Goal: Communication & Community: Answer question/provide support

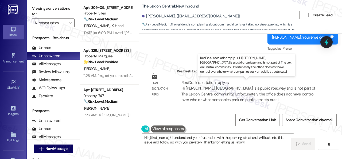
scroll to position [2, 0]
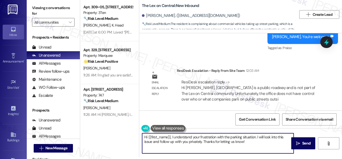
drag, startPoint x: 255, startPoint y: 144, endPoint x: 118, endPoint y: 131, distance: 137.0
click at [118, 131] on div "Apt. 309~05, [STREET_ADDRESS][PERSON_NAME] Property: 3Ten 🔧 Risk Level: Medium …" at bounding box center [211, 77] width 262 height 159
paste textarea "ey, I have an update on your concern. The site team has stated that Minnezona S…"
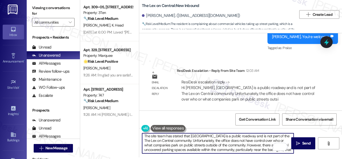
scroll to position [0, 0]
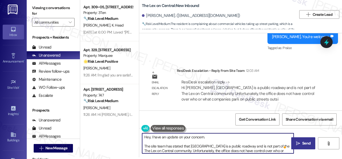
type textarea "Hey, I have an update on your concern. The site team has stated that Minnezona …"
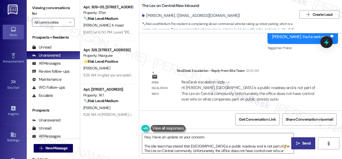
click at [299, 142] on span " Send" at bounding box center [303, 143] width 17 height 6
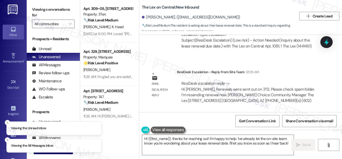
scroll to position [2, 0]
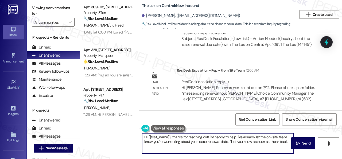
click at [204, 139] on textarea "Hi {{first_name}}, thanks for reaching out! I'm happy to help. I've already let…" at bounding box center [218, 143] width 152 height 20
paste textarea "ey, I have an update on your concern. The site team has stated that renewals we…"
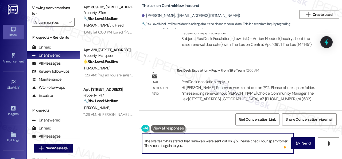
scroll to position [0, 0]
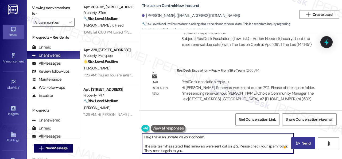
type textarea "Hey, I have an update on your concern. The site team has stated that renewals w…"
click at [303, 142] on span "Send" at bounding box center [307, 143] width 8 height 6
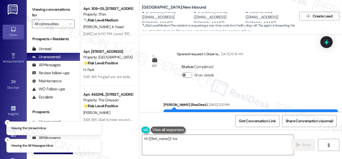
scroll to position [16301, 0]
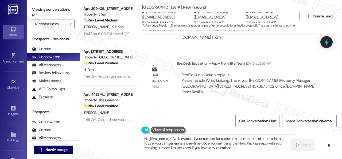
type textarea "Hi {{first_name}}! I've forwarded your request for a one-time code to the site …"
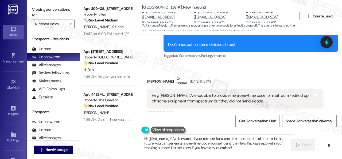
scroll to position [15926, 0]
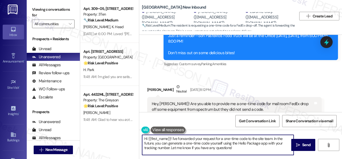
click at [175, 139] on textarea "Hi {{first_name}}! I've forwarded your request for a one-time code to the site …" at bounding box center [218, 145] width 152 height 20
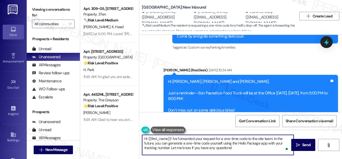
scroll to position [16033, 0]
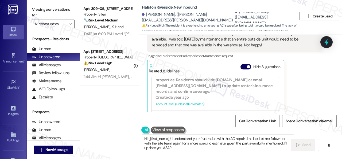
scroll to position [7010, 0]
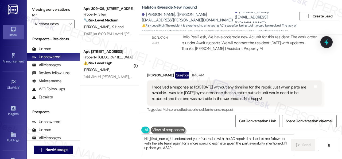
drag, startPoint x: 181, startPoint y: 148, endPoint x: 101, endPoint y: 124, distance: 83.3
click at [101, 124] on div "Apt. 309~05, 310 Dickinson Rd Property: 3Ten 🔧 Risk Level: Medium The resident …" at bounding box center [211, 79] width 262 height 159
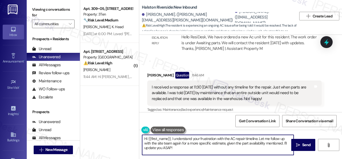
paste textarea "ey, I have an update on your concern. The site team has stated that they have o…"
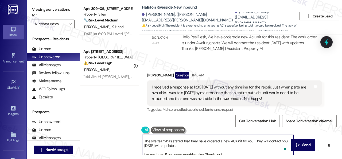
scroll to position [0, 0]
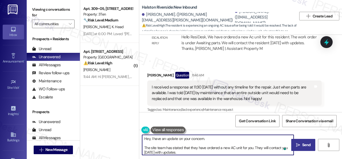
type textarea "Hey, I have an update on your concern. The site team has stated that they have …"
click at [304, 145] on span "Send" at bounding box center [307, 145] width 8 height 6
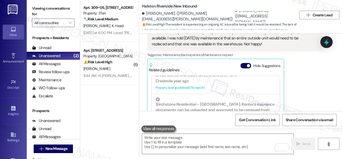
scroll to position [2, 0]
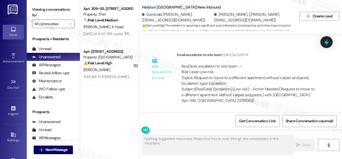
scroll to position [2919, 0]
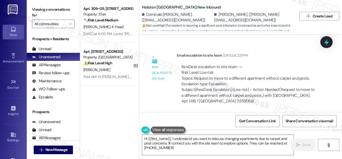
type textarea "Hi {{first_name}}, I understand you want to discuss changing apartments due to …"
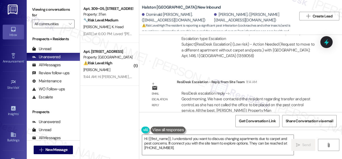
scroll to position [2972, 0]
